Goal: Find contact information: Find contact information

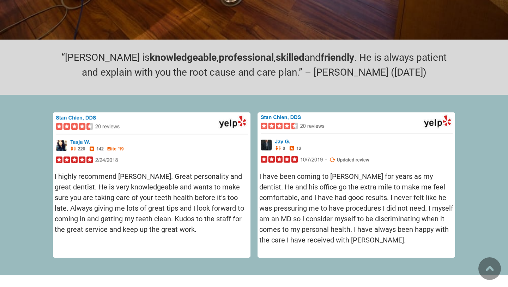
scroll to position [1646, 0]
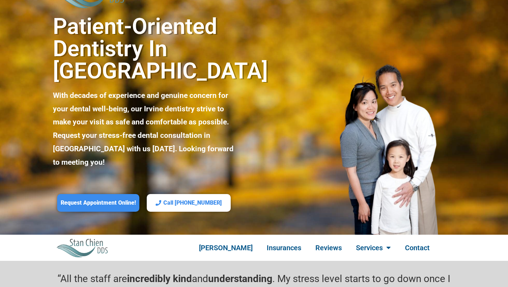
scroll to position [22, 0]
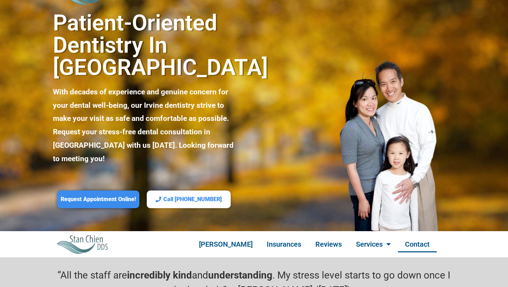
click at [415, 236] on link "Contact" at bounding box center [417, 244] width 39 height 16
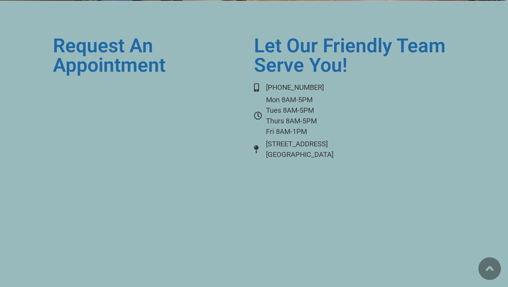
scroll to position [2888, 0]
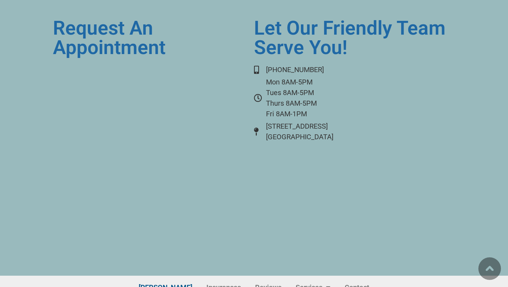
click at [173, 279] on link "[PERSON_NAME]" at bounding box center [166, 287] width 68 height 16
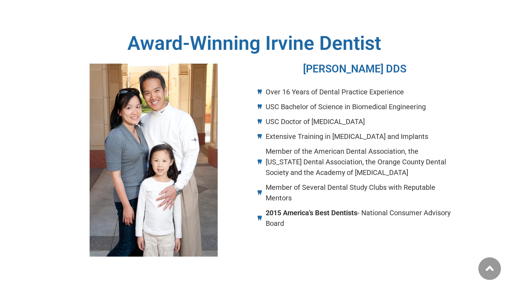
scroll to position [592, 0]
